Goal: Task Accomplishment & Management: Use online tool/utility

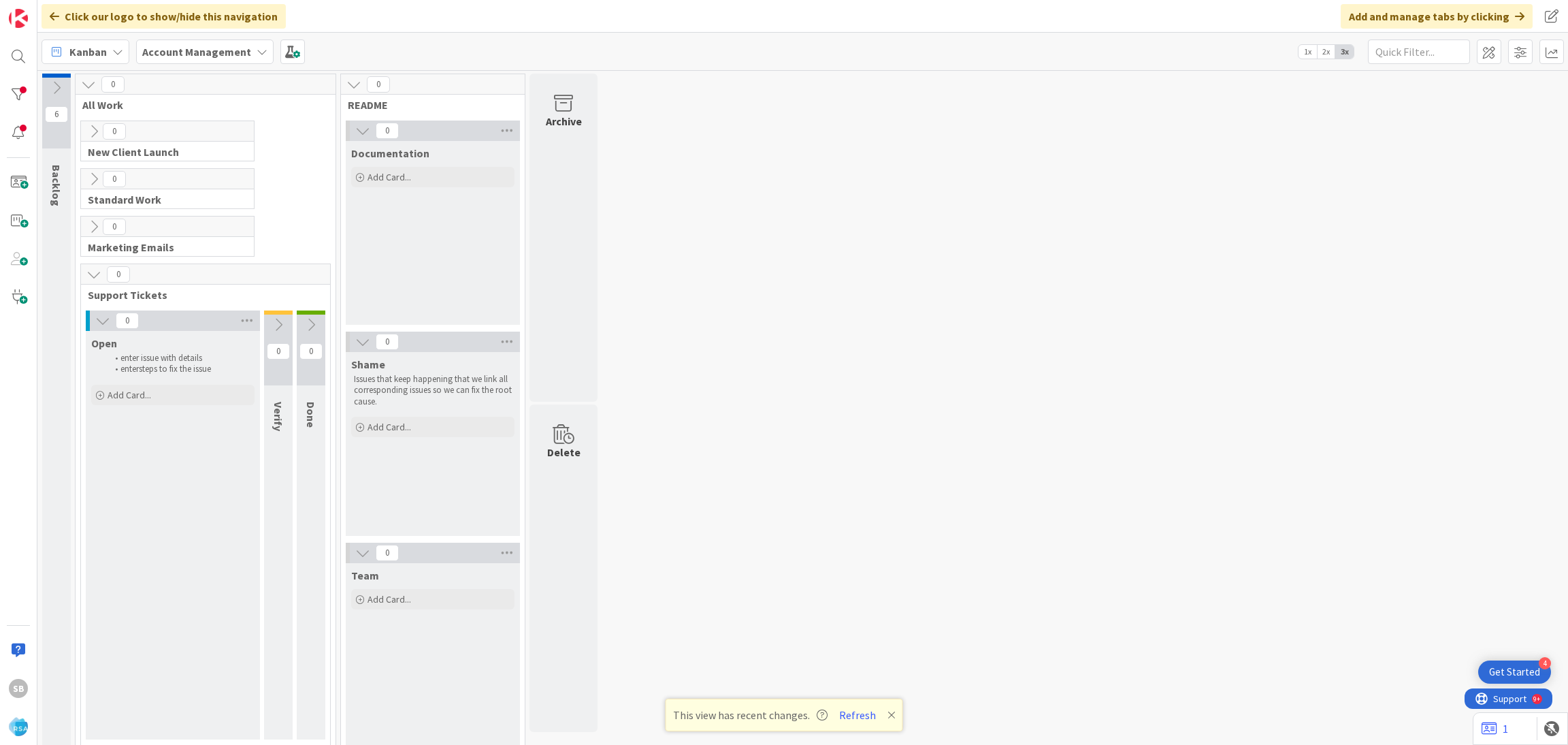
scroll to position [16, 0]
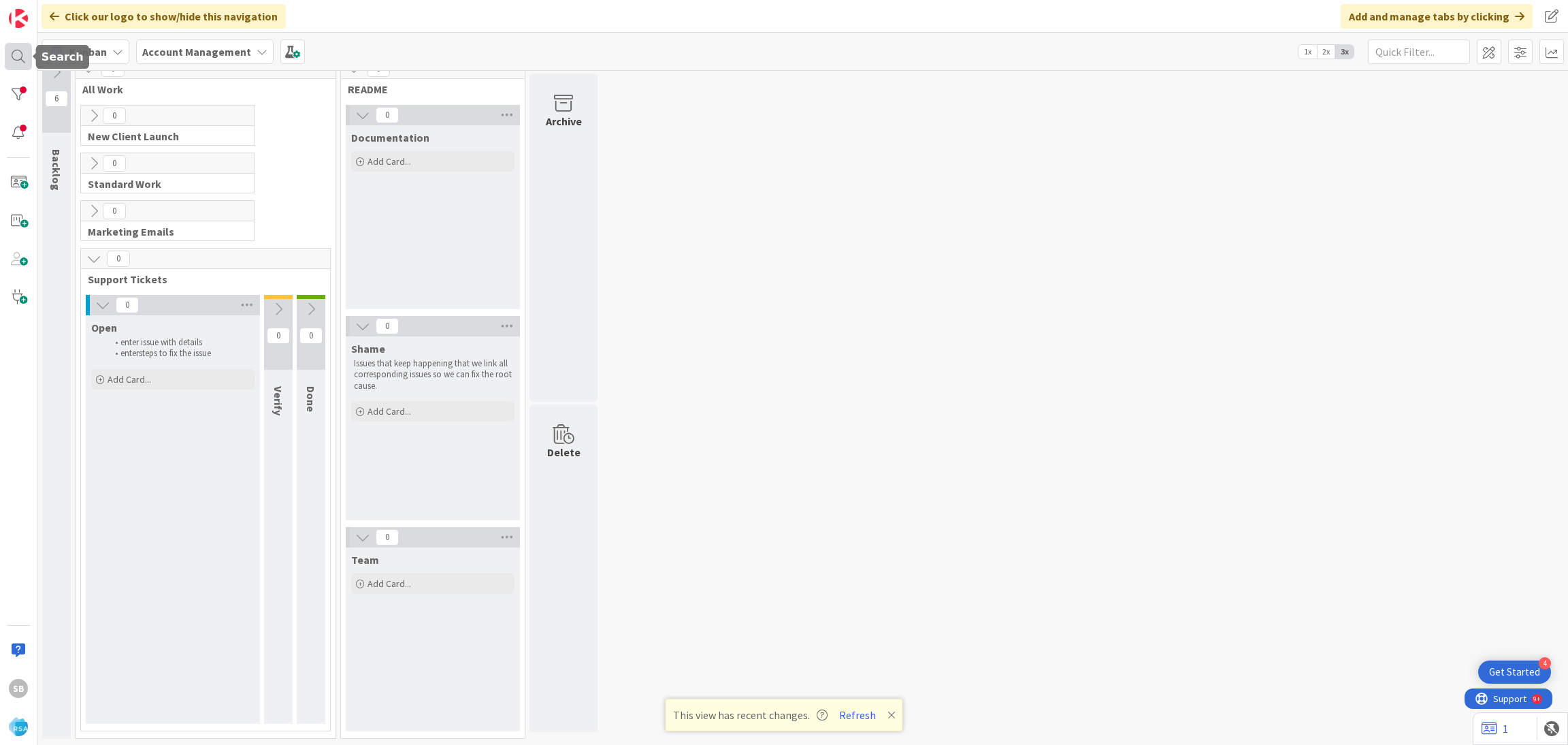
click at [13, 56] on div at bounding box center [18, 56] width 27 height 27
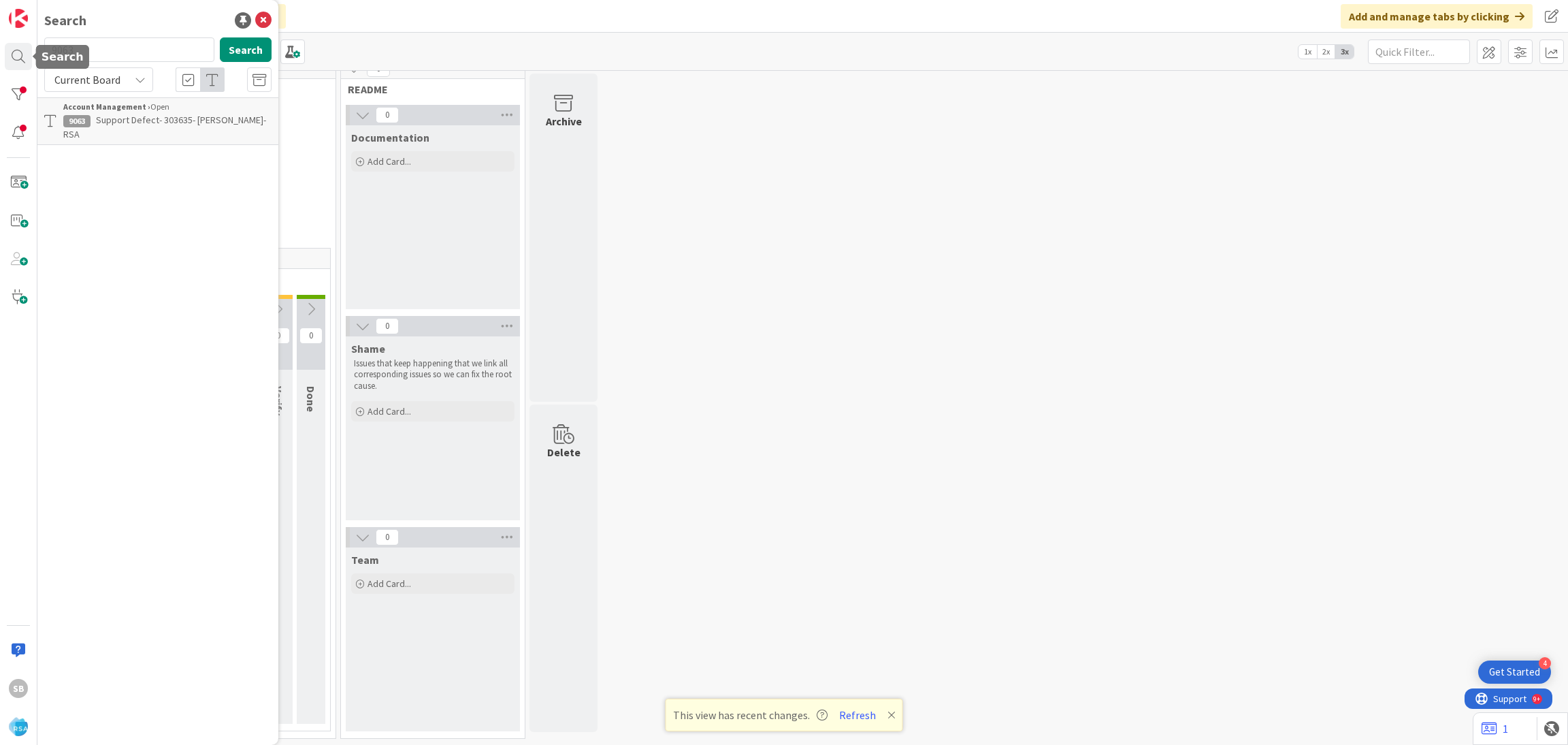
scroll to position [0, 0]
type input "9065"
click at [133, 111] on b "Account Management ›" at bounding box center [107, 106] width 87 height 10
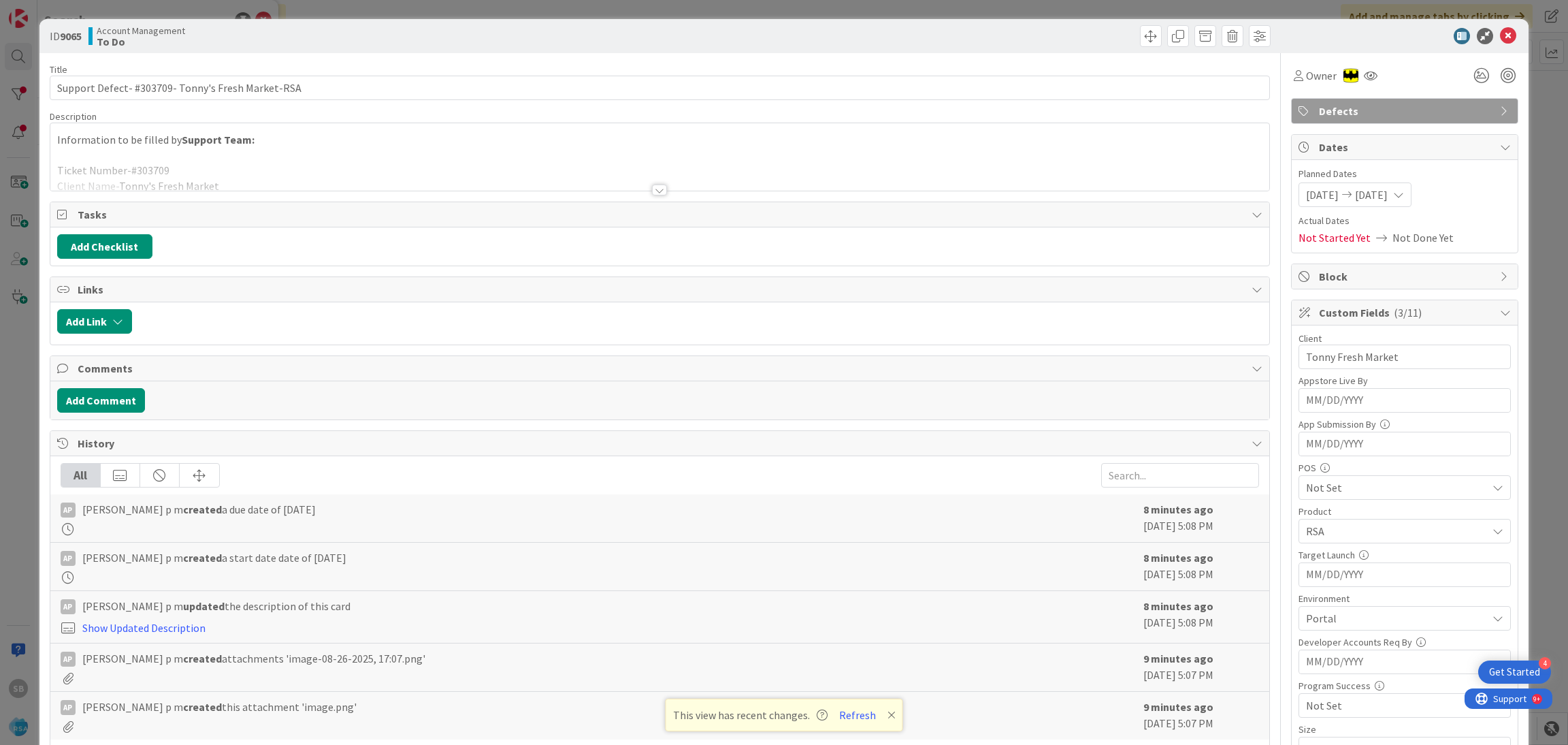
scroll to position [622, 0]
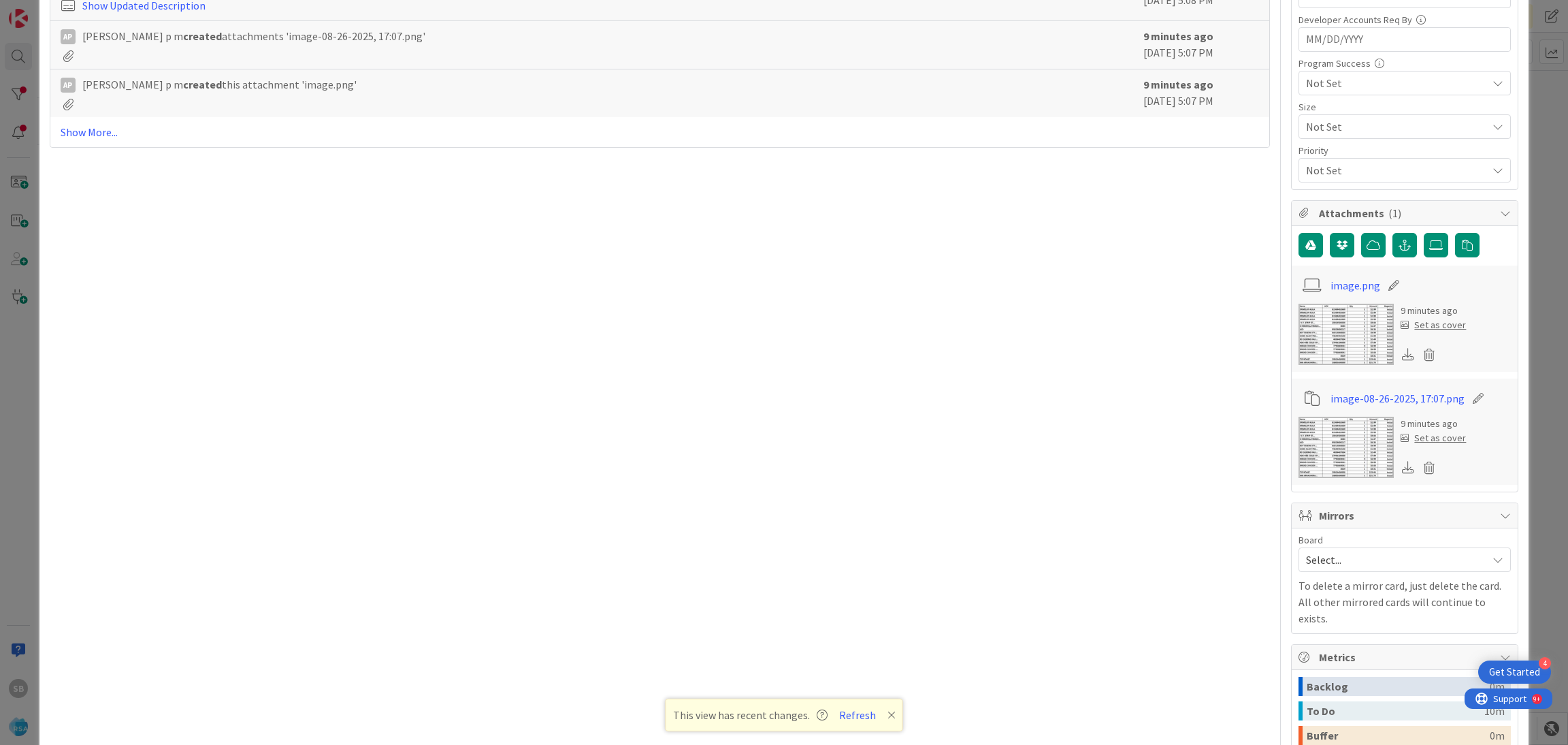
click at [1353, 572] on div "Select..." at bounding box center [1404, 559] width 212 height 25
click at [1306, 557] on span "Select..." at bounding box center [1392, 560] width 174 height 19
click at [1306, 565] on span "Select..." at bounding box center [1392, 560] width 174 height 19
click at [1324, 649] on span "Software Development" at bounding box center [1413, 647] width 180 height 20
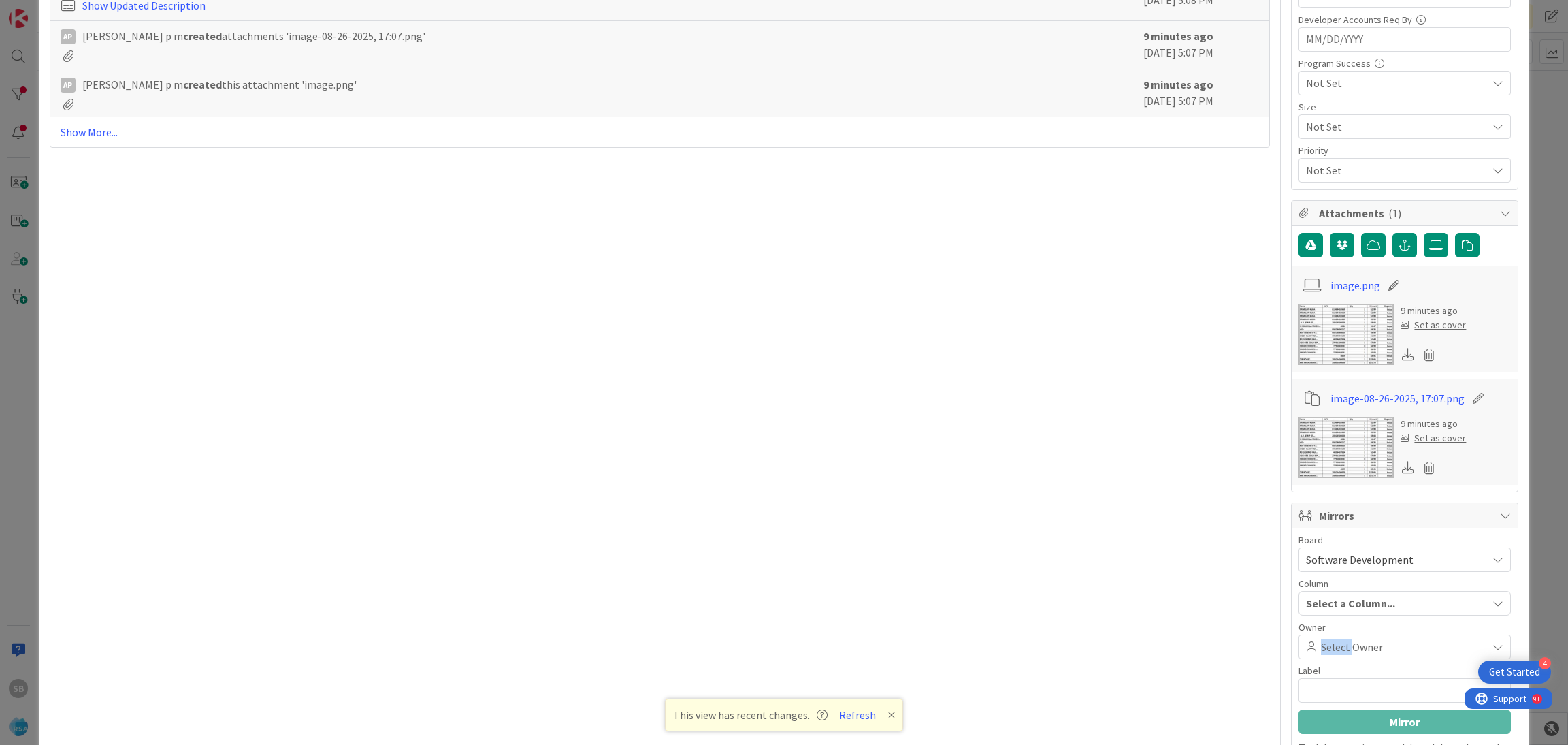
click at [1321, 649] on span "Select Owner" at bounding box center [1352, 646] width 62 height 16
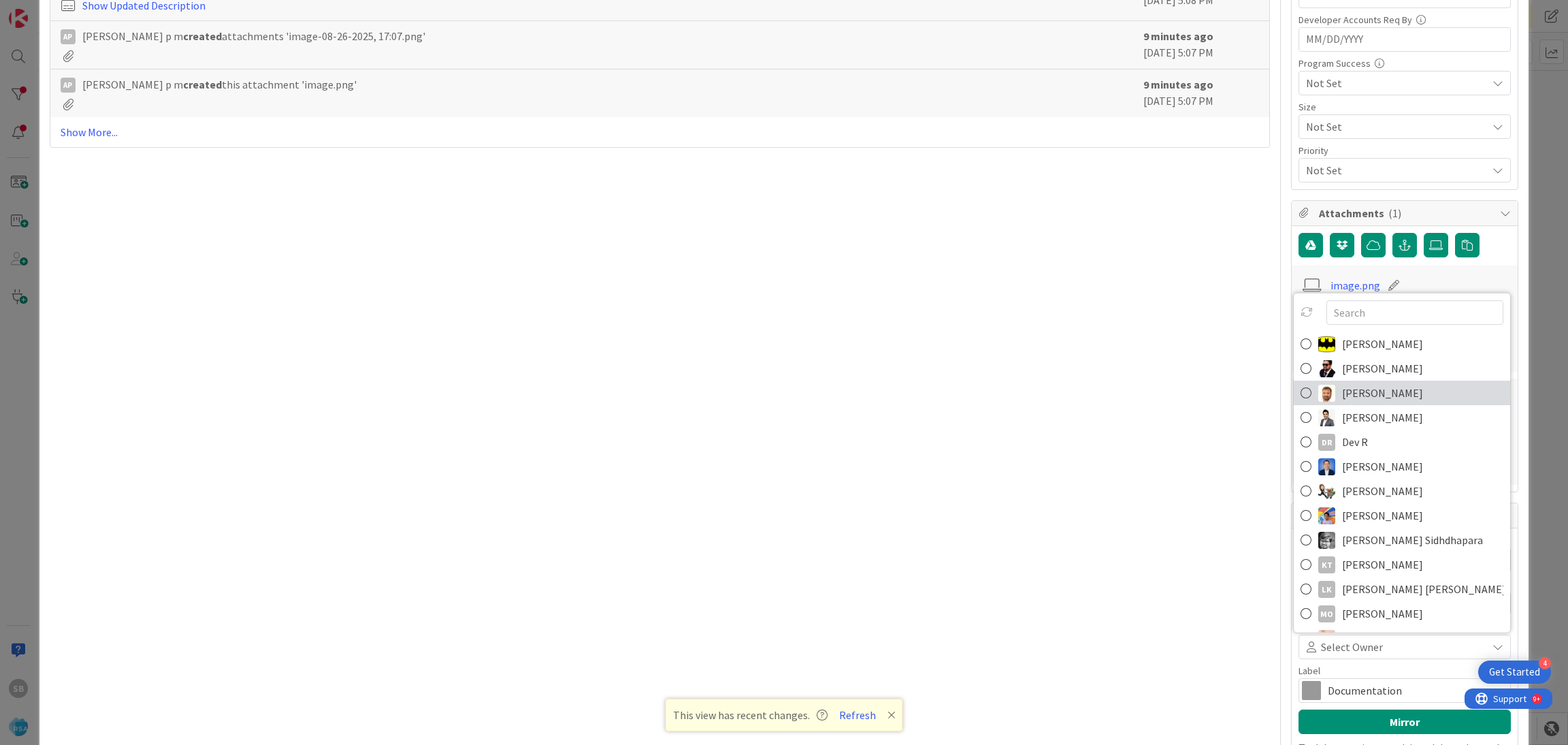
click at [1363, 388] on span "[PERSON_NAME]" at bounding box center [1382, 392] width 81 height 20
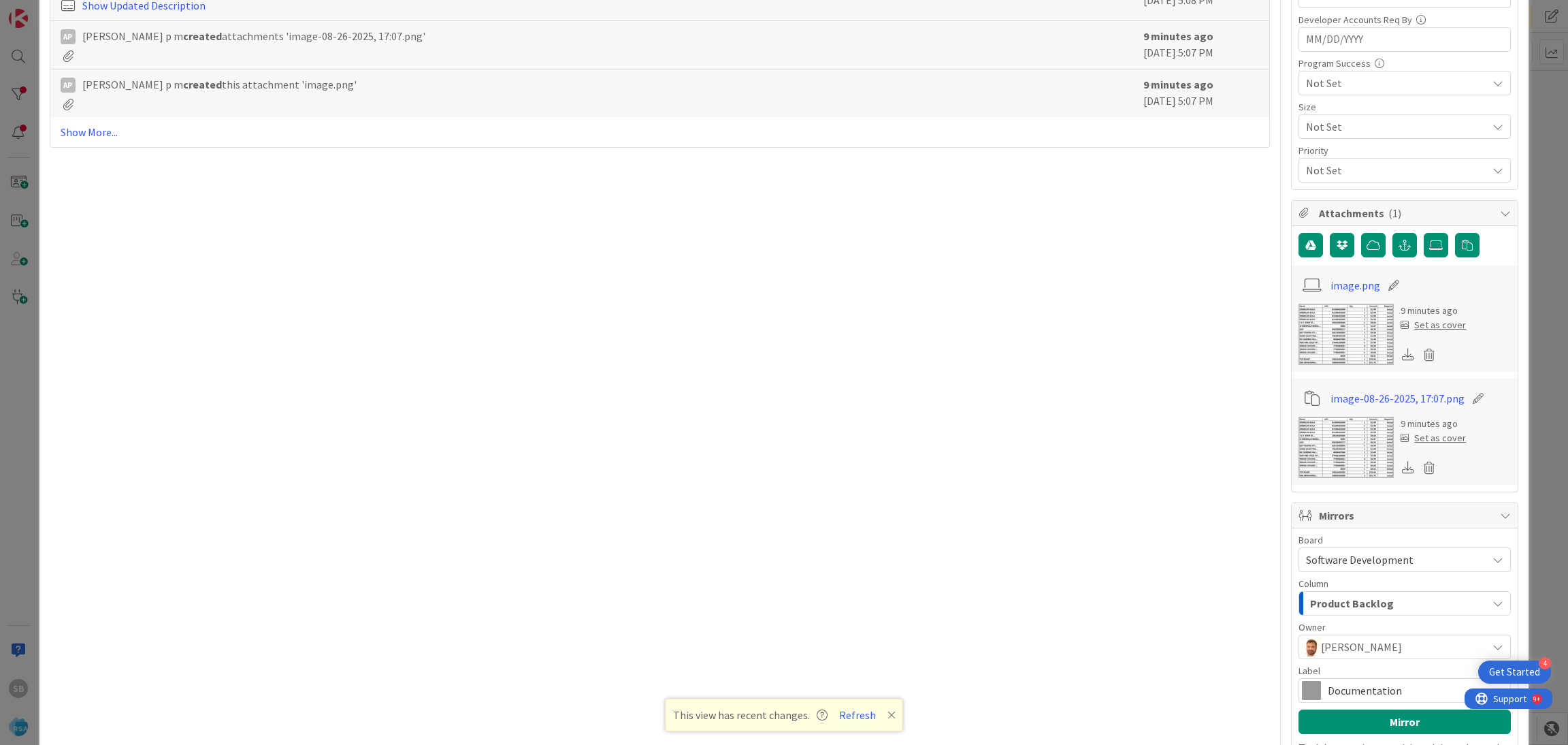
scroll to position [958, 0]
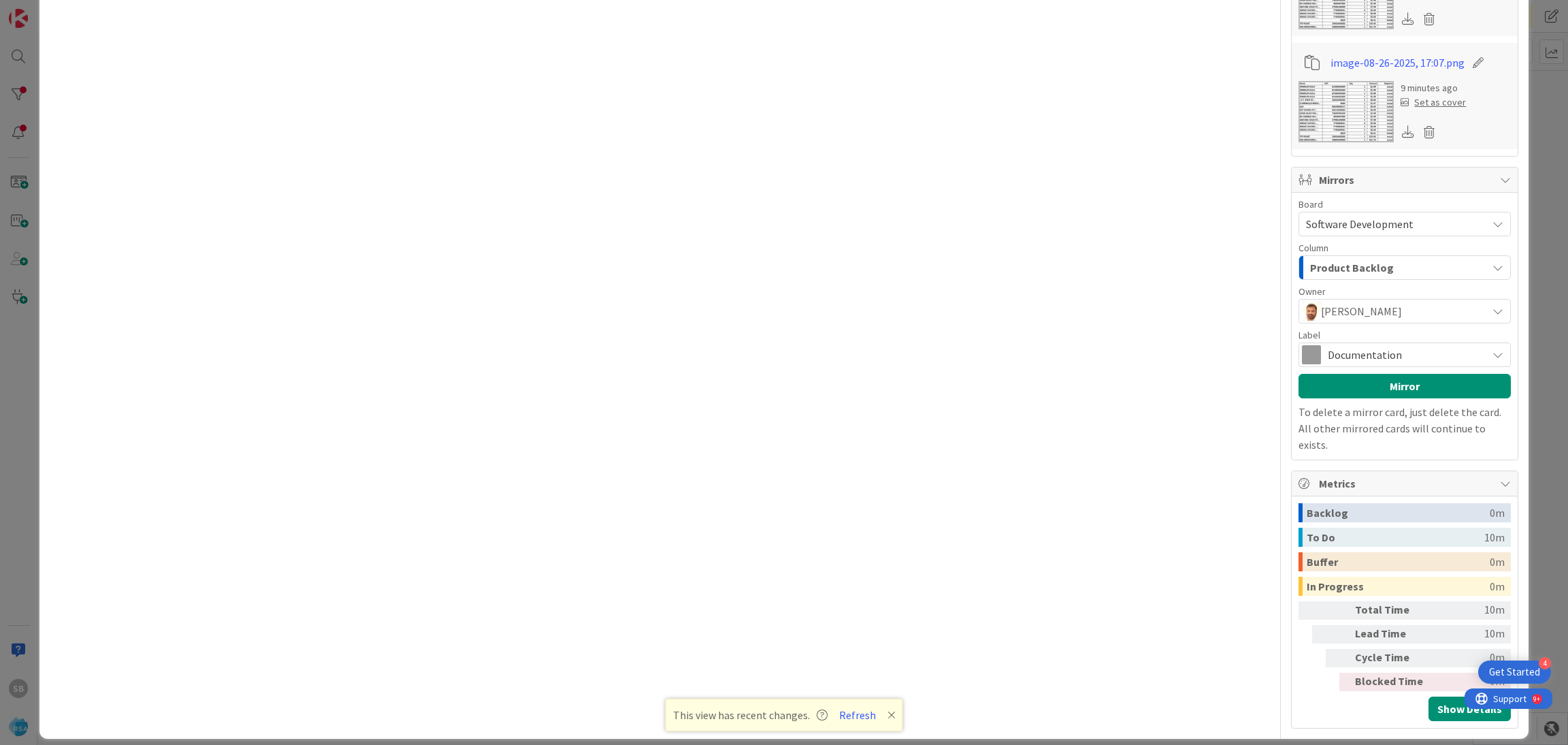
click at [1371, 349] on span "Documentation" at bounding box center [1404, 354] width 152 height 19
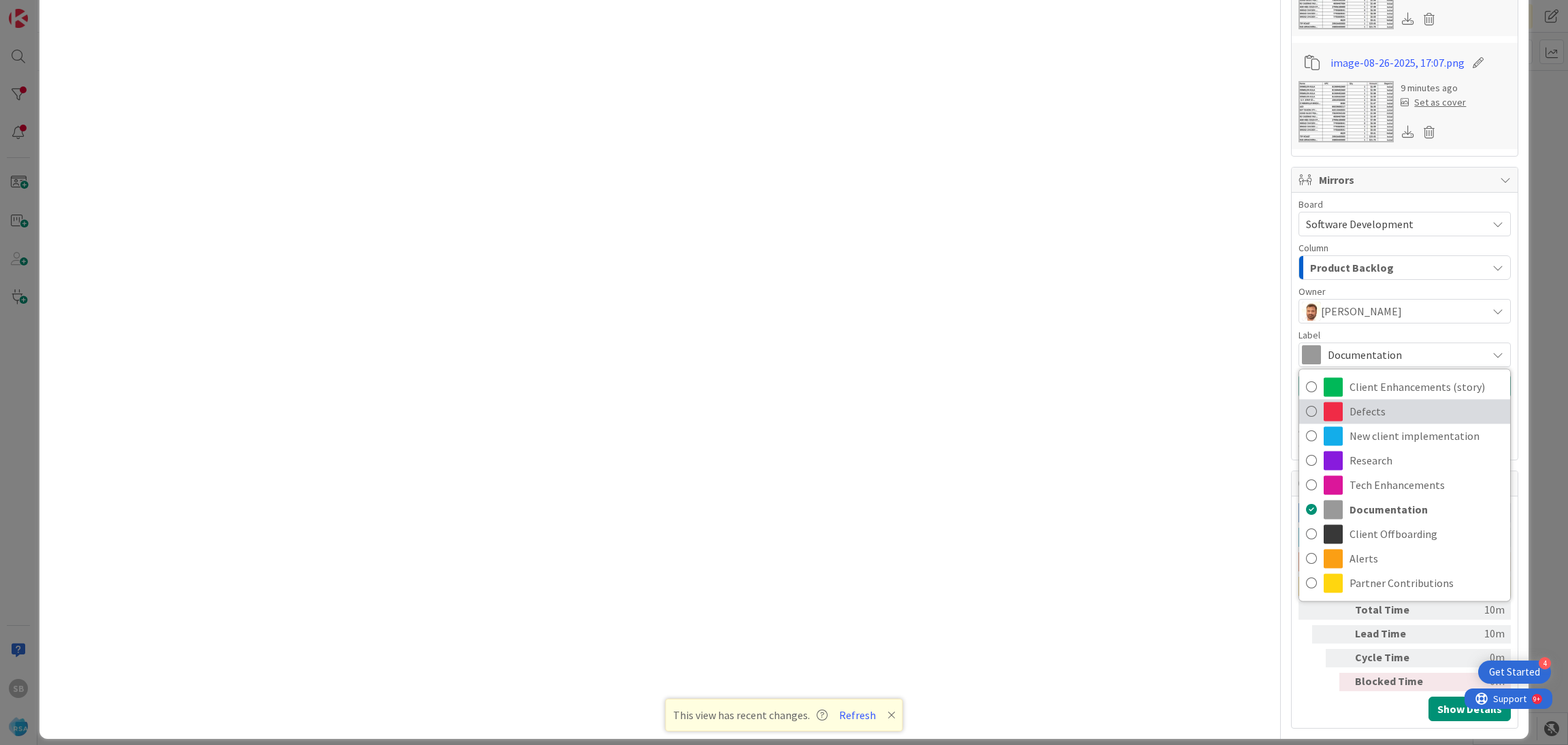
click at [1356, 421] on span "Defects" at bounding box center [1426, 411] width 154 height 20
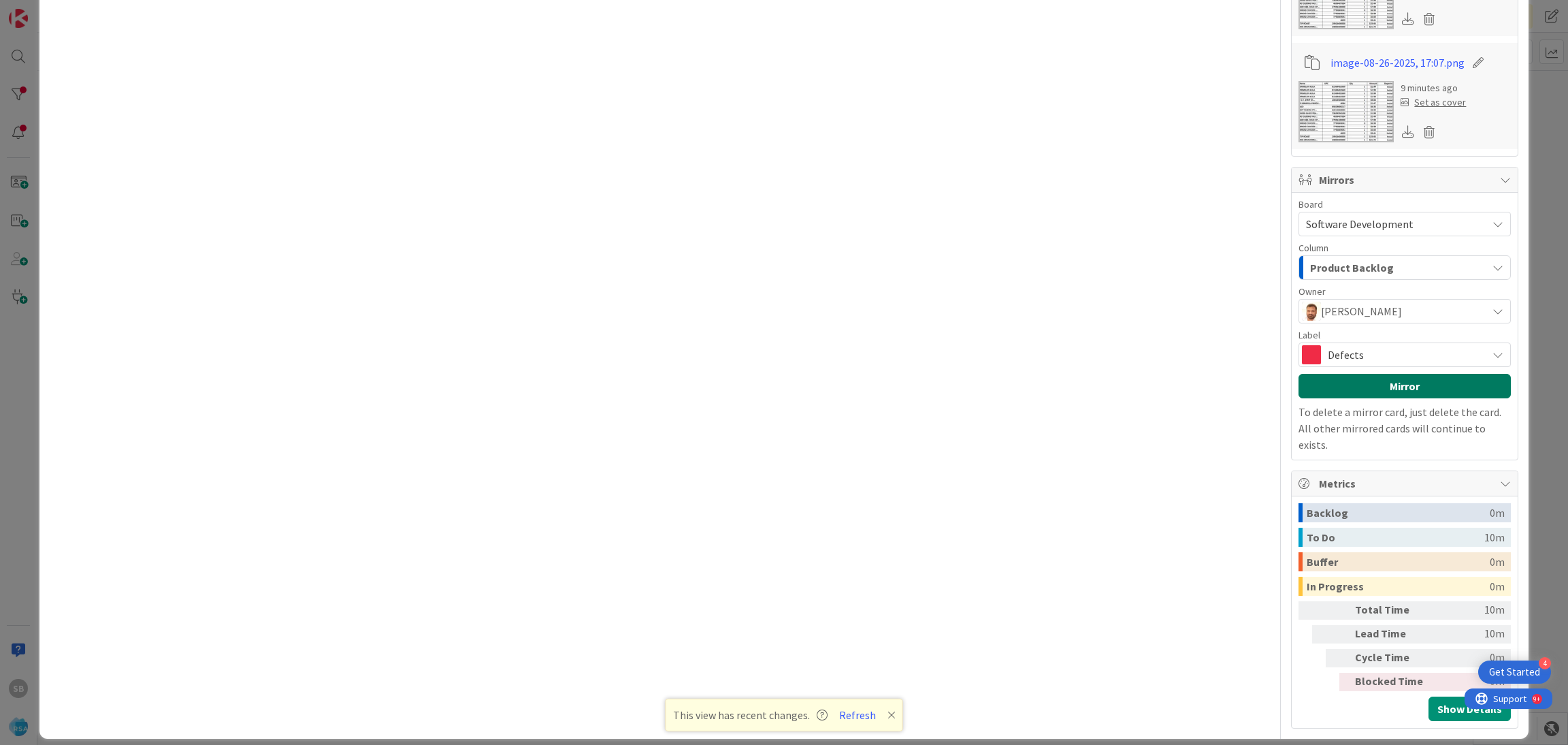
click at [1340, 383] on button "Mirror" at bounding box center [1404, 386] width 212 height 25
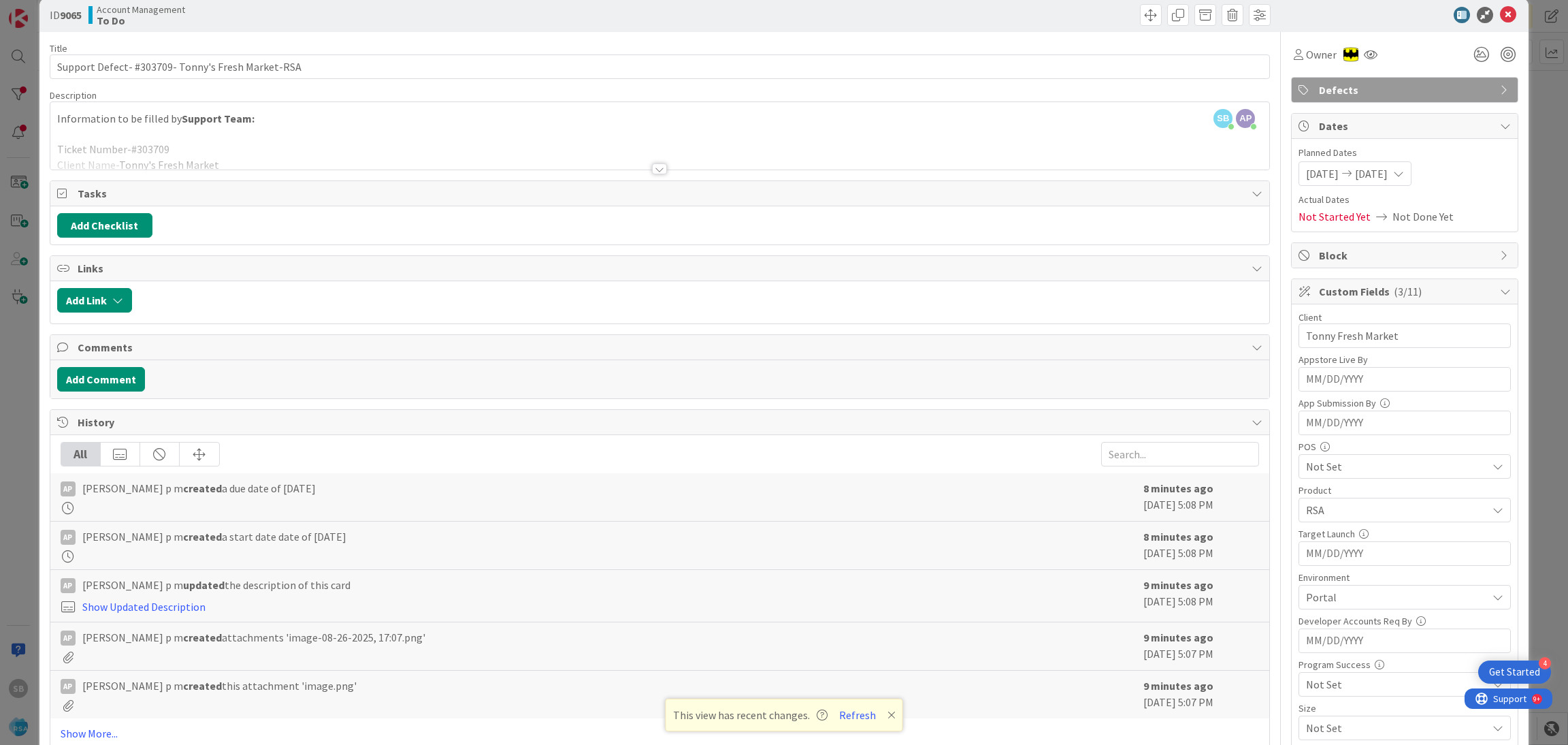
scroll to position [0, 0]
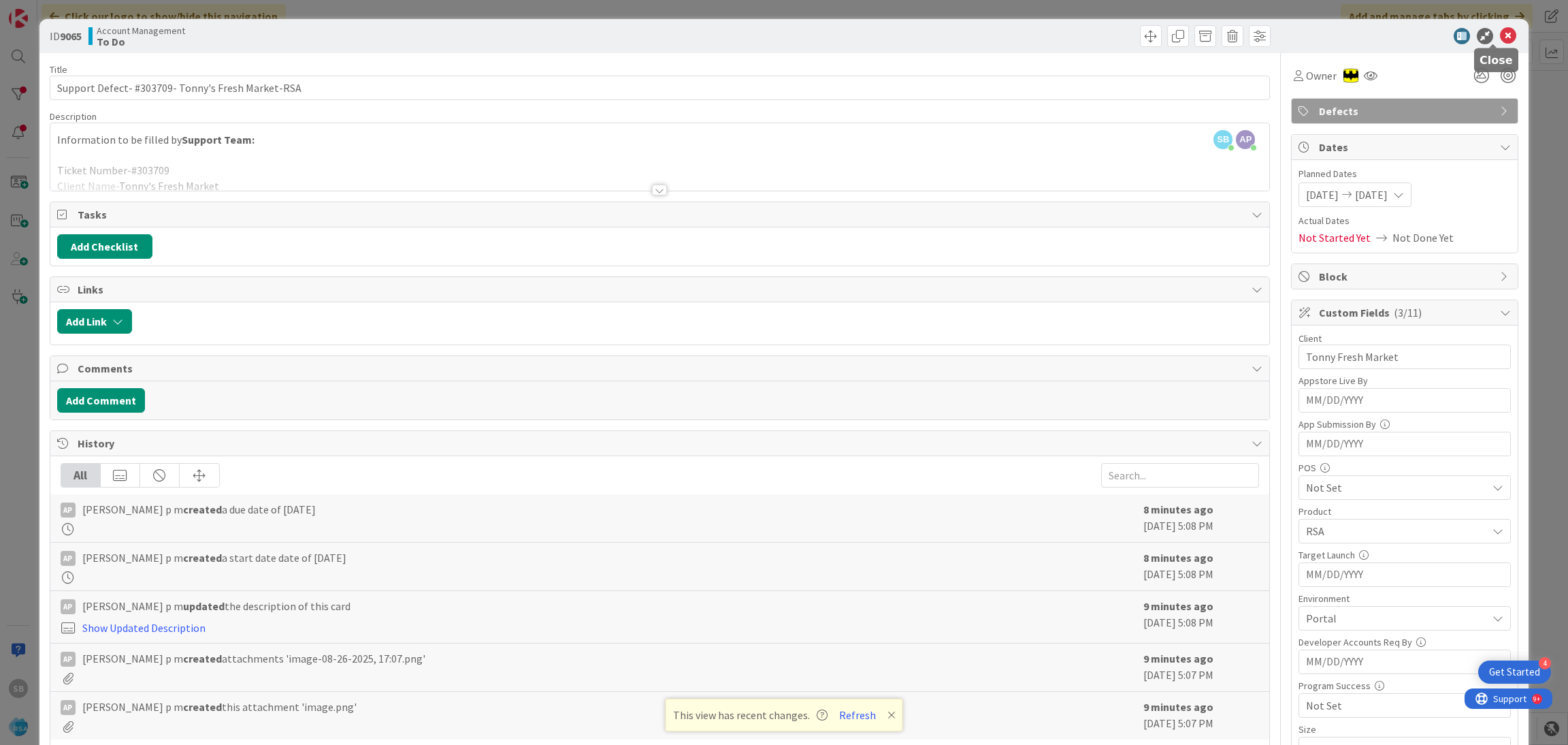
click at [1500, 38] on icon at bounding box center [1508, 36] width 16 height 16
